Goal: Transaction & Acquisition: Book appointment/travel/reservation

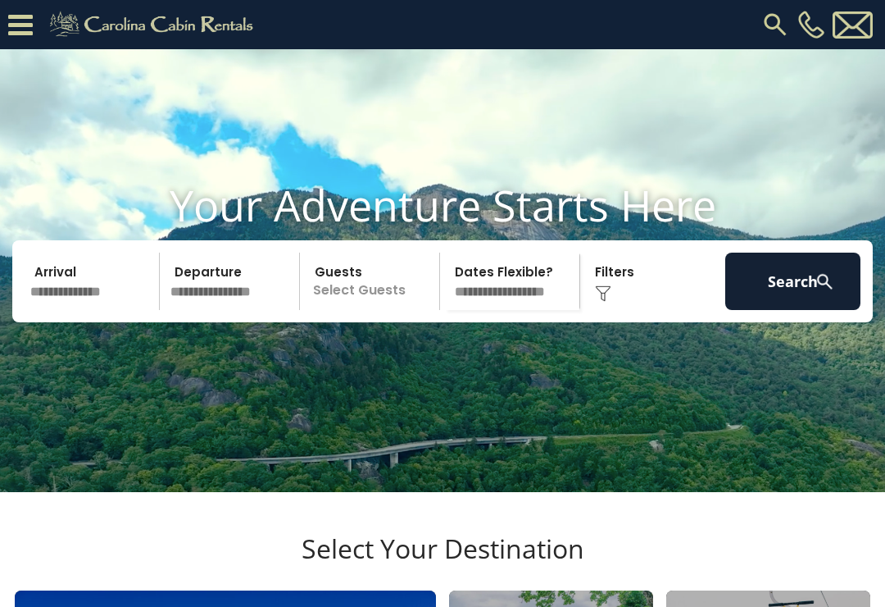
click at [96, 310] on input "text" at bounding box center [92, 281] width 135 height 57
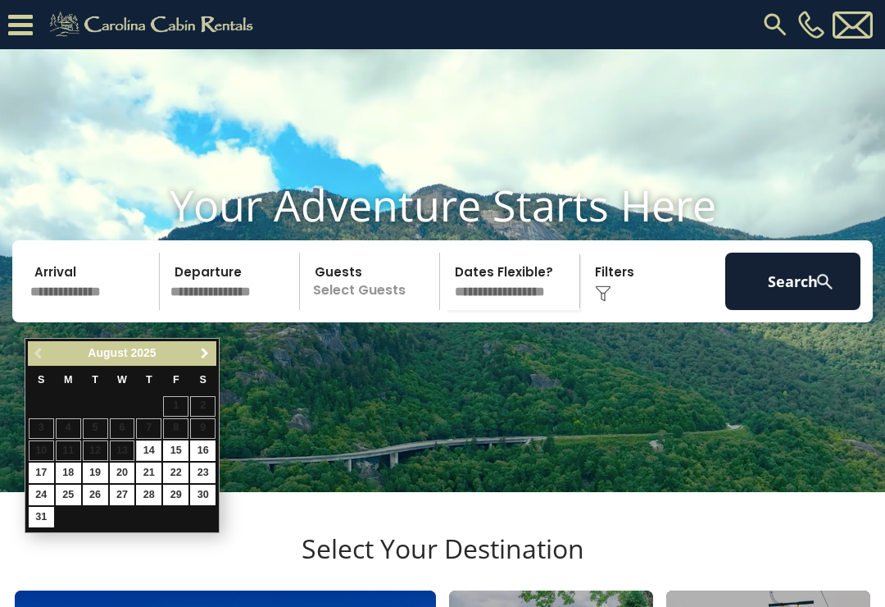
click at [207, 356] on span "Next" at bounding box center [204, 353] width 13 height 13
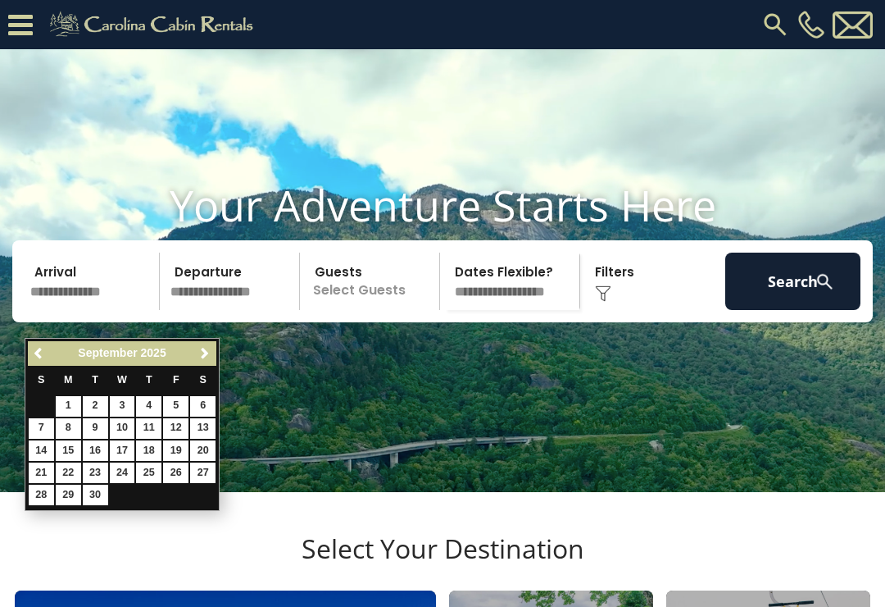
click at [210, 357] on span "Next" at bounding box center [204, 353] width 13 height 13
click at [52, 451] on link "12" at bounding box center [41, 450] width 25 height 20
type input "********"
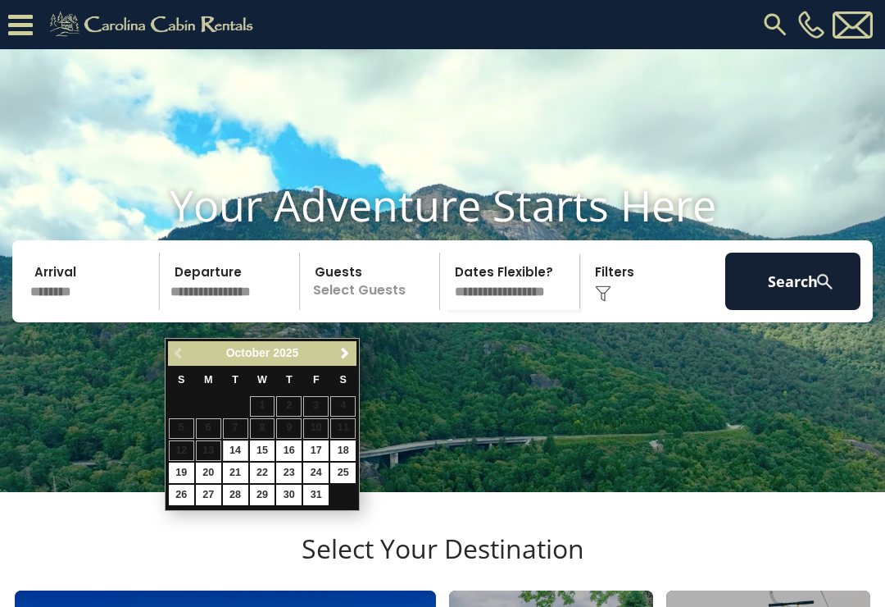
click at [301, 444] on link "16" at bounding box center [288, 450] width 25 height 20
type input "********"
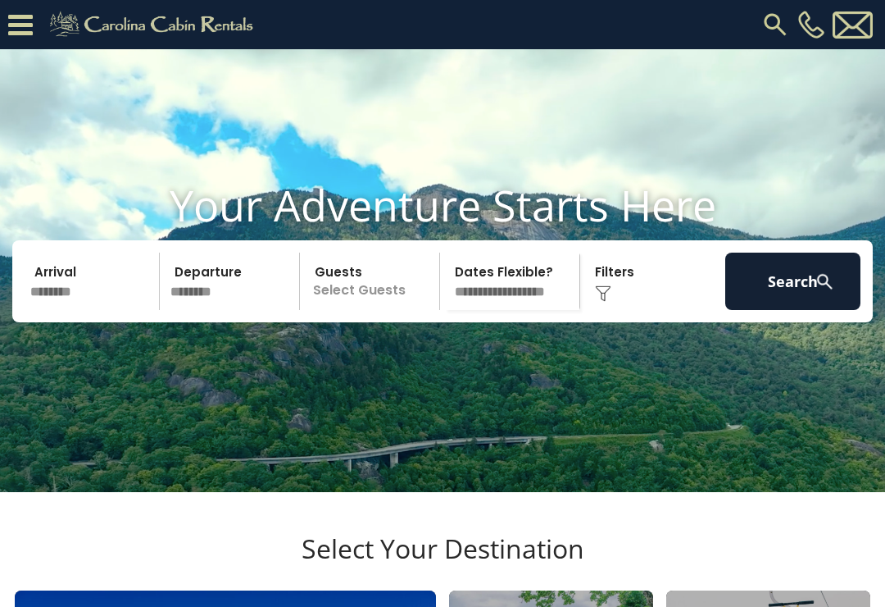
click at [367, 310] on p "Select Guests" at bounding box center [372, 281] width 134 height 57
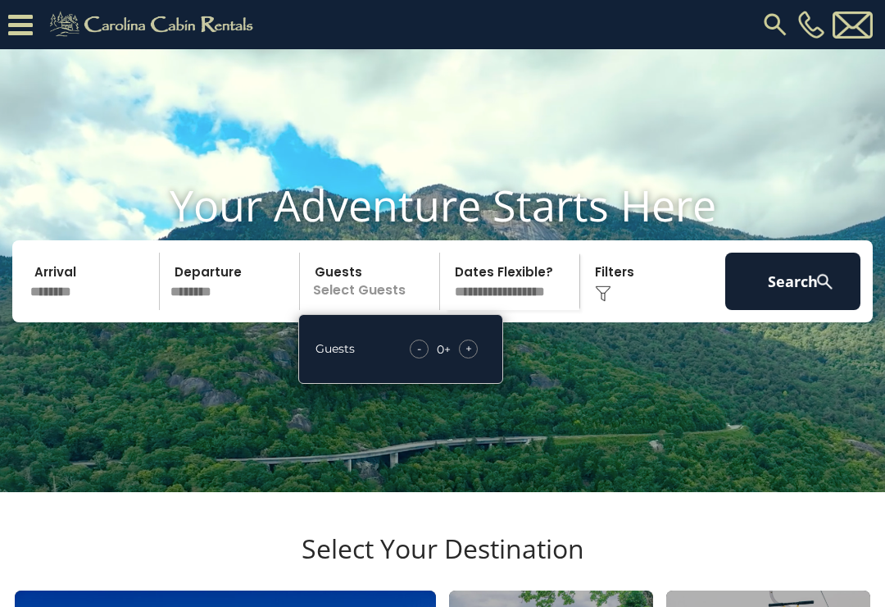
click at [471, 357] on span "+" at bounding box center [469, 348] width 7 height 16
click at [474, 358] on div "+" at bounding box center [468, 348] width 19 height 19
click at [614, 310] on div "Click to Choose" at bounding box center [652, 281] width 135 height 57
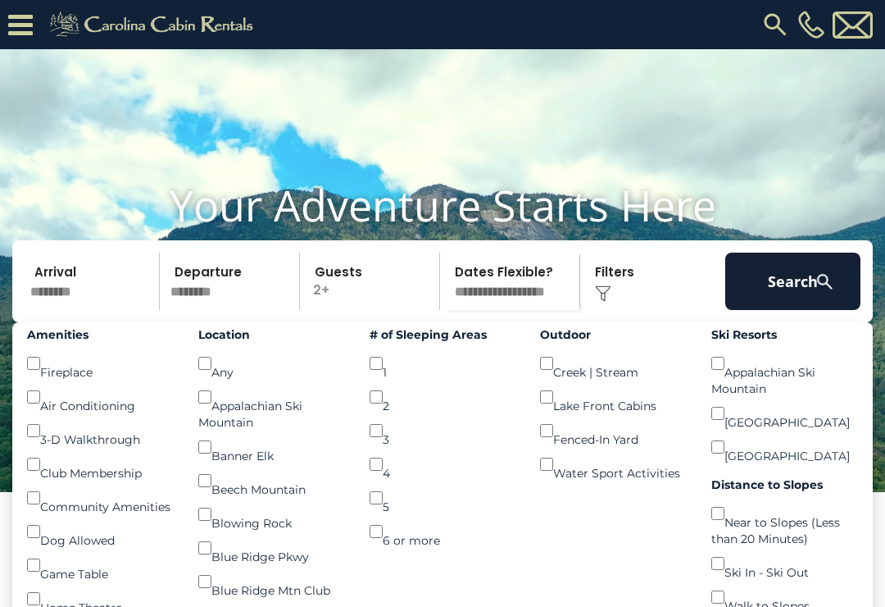
click at [392, 448] on div "3 ()" at bounding box center [443, 431] width 147 height 34
click at [389, 481] on div "4 ()" at bounding box center [443, 465] width 147 height 34
click at [386, 444] on div "3 ()" at bounding box center [443, 431] width 147 height 34
click at [398, 448] on div "3 ()" at bounding box center [443, 431] width 147 height 34
click at [394, 471] on div "4 ()" at bounding box center [443, 465] width 147 height 34
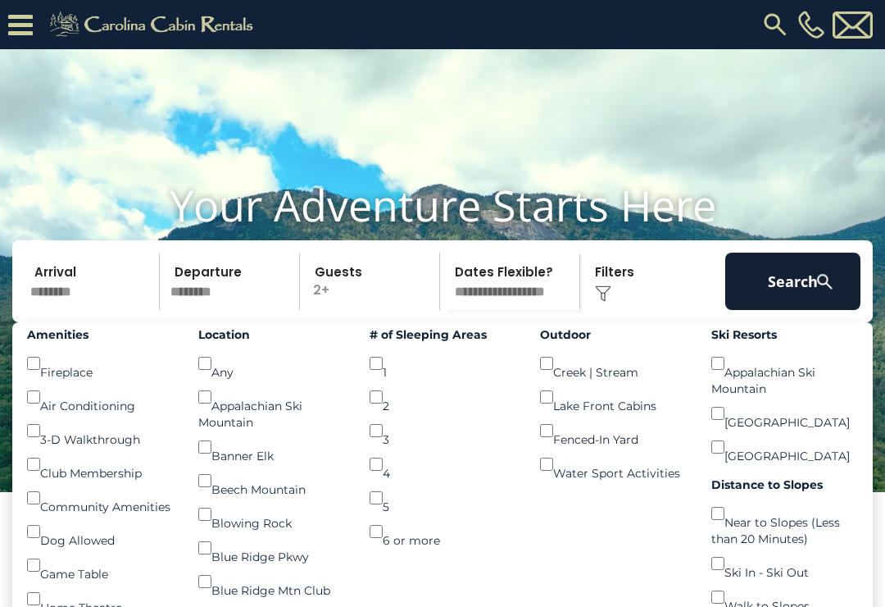
click at [794, 310] on button "Search" at bounding box center [793, 281] width 135 height 57
